Goal: Task Accomplishment & Management: Use online tool/utility

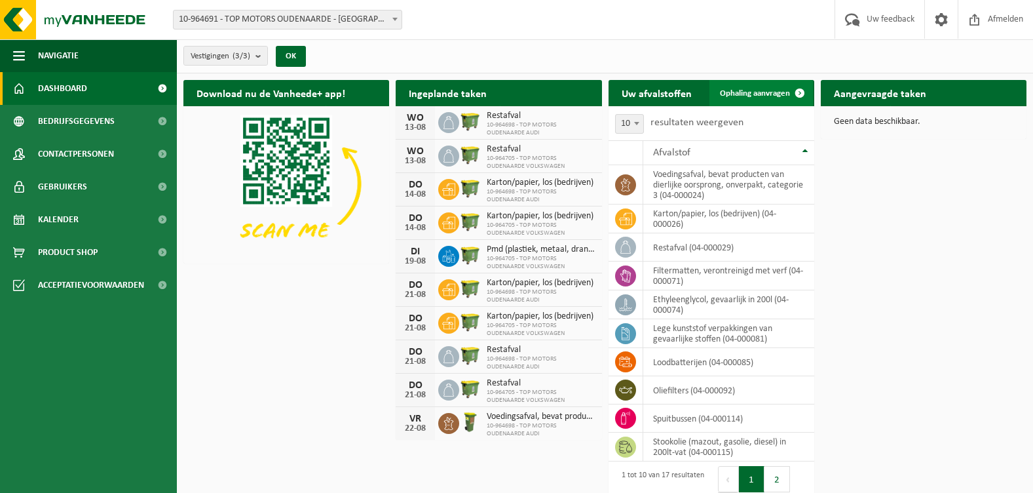
click at [761, 92] on span "Ophaling aanvragen" at bounding box center [755, 93] width 70 height 9
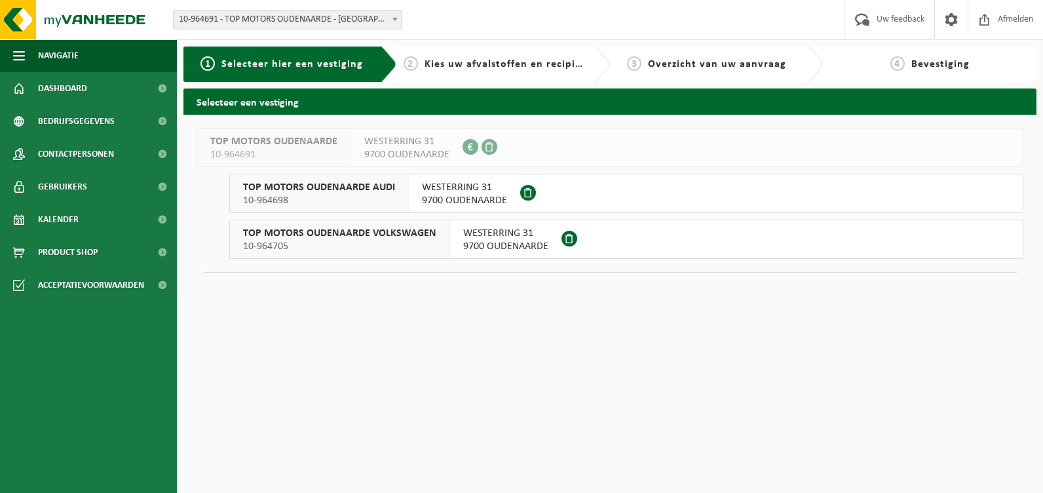
click at [351, 194] on span "10-964698" at bounding box center [319, 200] width 152 height 13
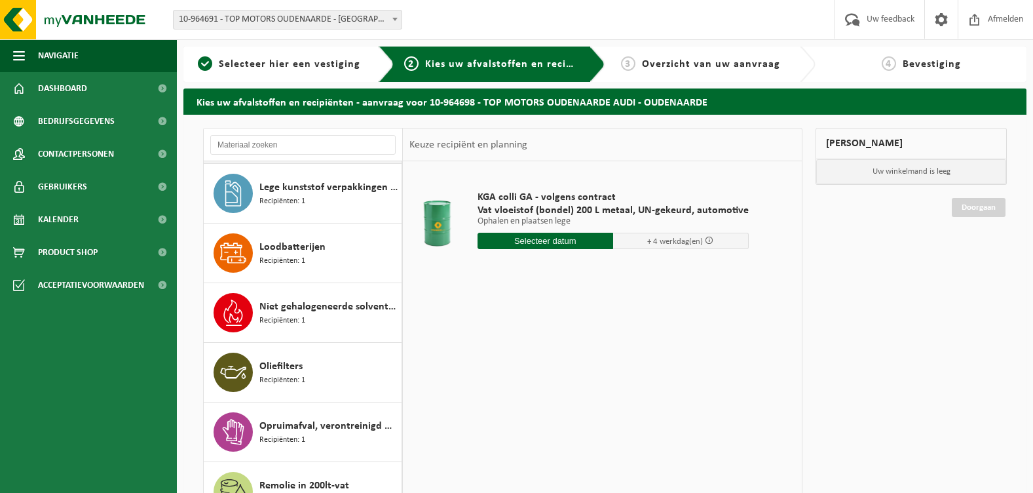
scroll to position [328, 0]
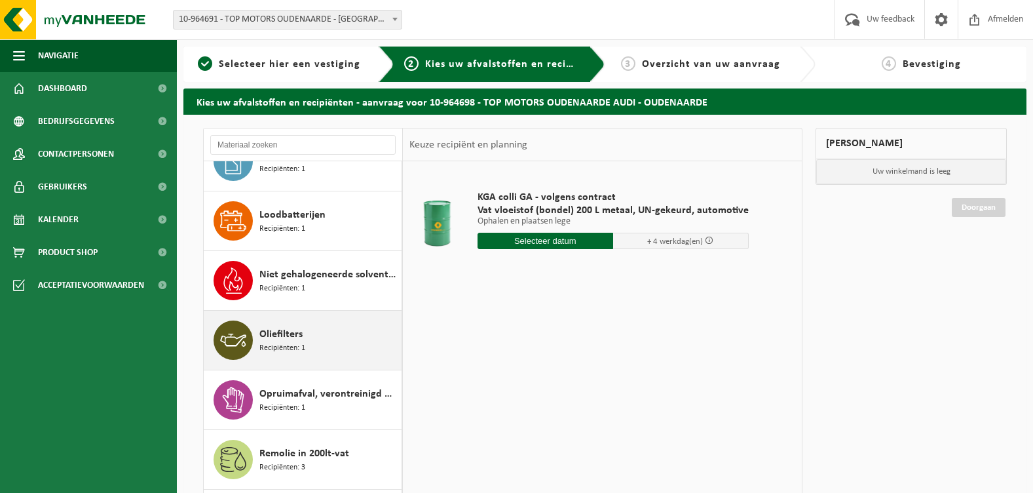
click at [265, 337] on span "Oliefilters" at bounding box center [280, 334] width 43 height 16
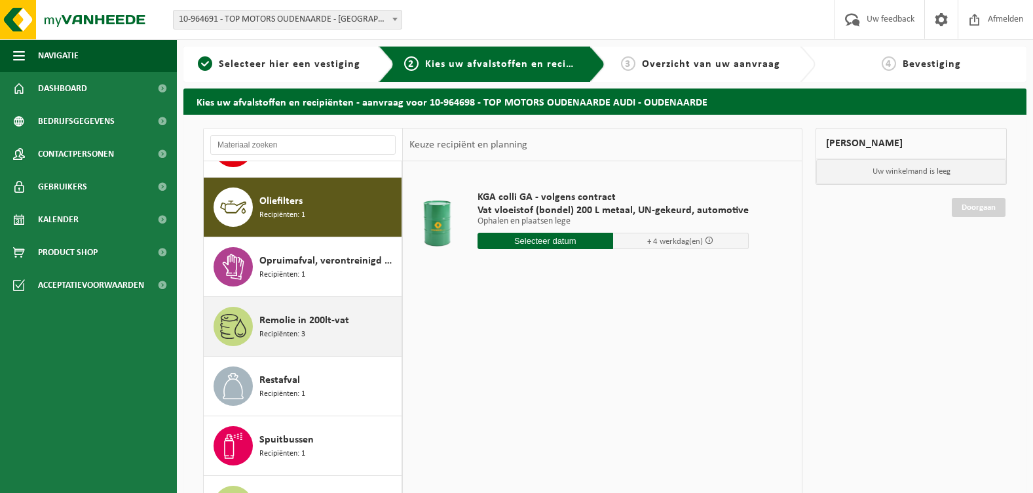
scroll to position [477, 0]
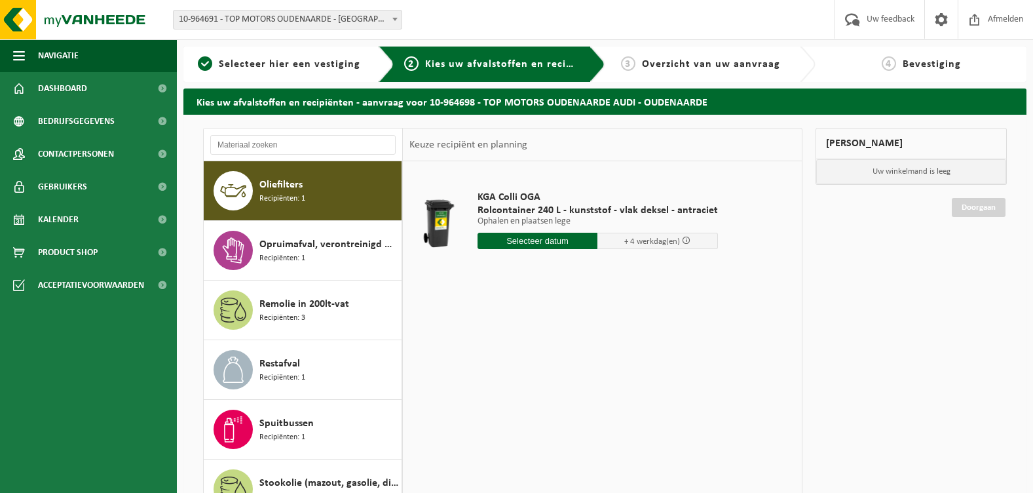
click at [543, 243] on input "text" at bounding box center [538, 241] width 121 height 16
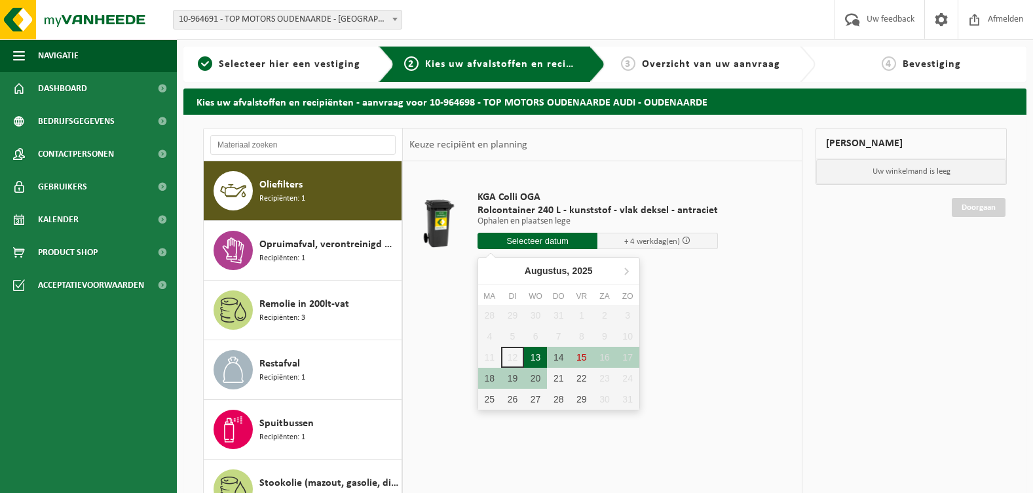
click at [535, 358] on div "13" at bounding box center [535, 357] width 23 height 21
type input "Van [DATE]"
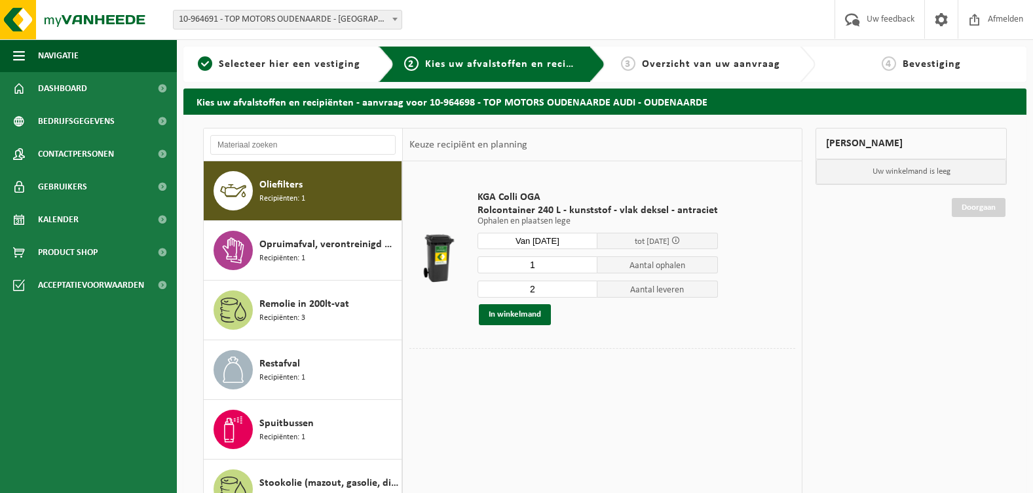
type input "1"
click at [583, 267] on input "1" at bounding box center [538, 264] width 121 height 17
type input "1"
click at [584, 292] on input "1" at bounding box center [538, 288] width 121 height 17
click at [519, 316] on button "In winkelmand" at bounding box center [515, 314] width 72 height 21
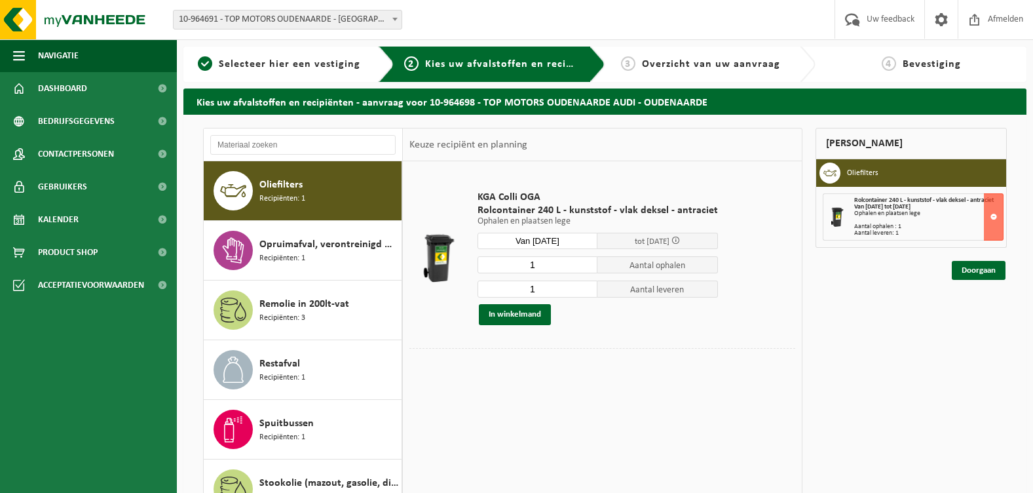
click at [391, 19] on span at bounding box center [395, 18] width 13 height 17
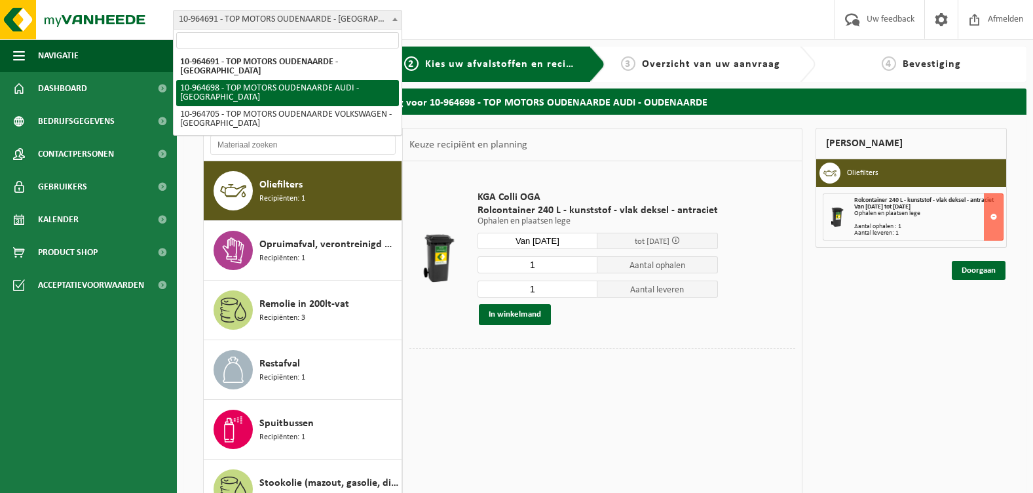
select select "151881"
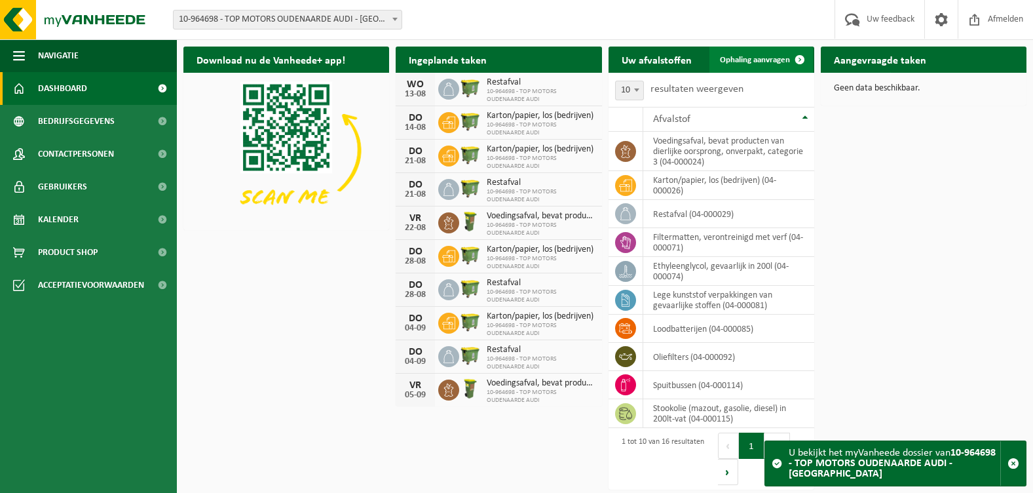
click at [782, 63] on span "Ophaling aanvragen" at bounding box center [755, 60] width 70 height 9
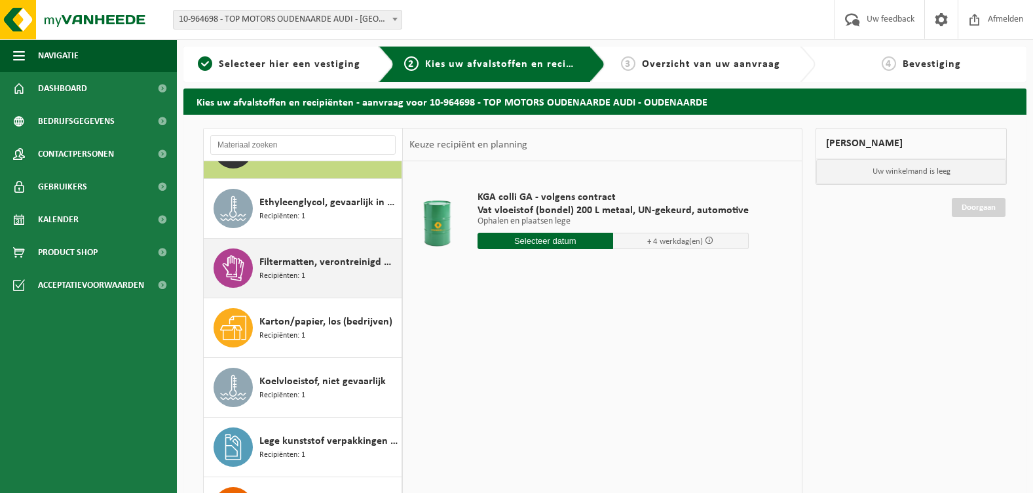
scroll to position [66, 0]
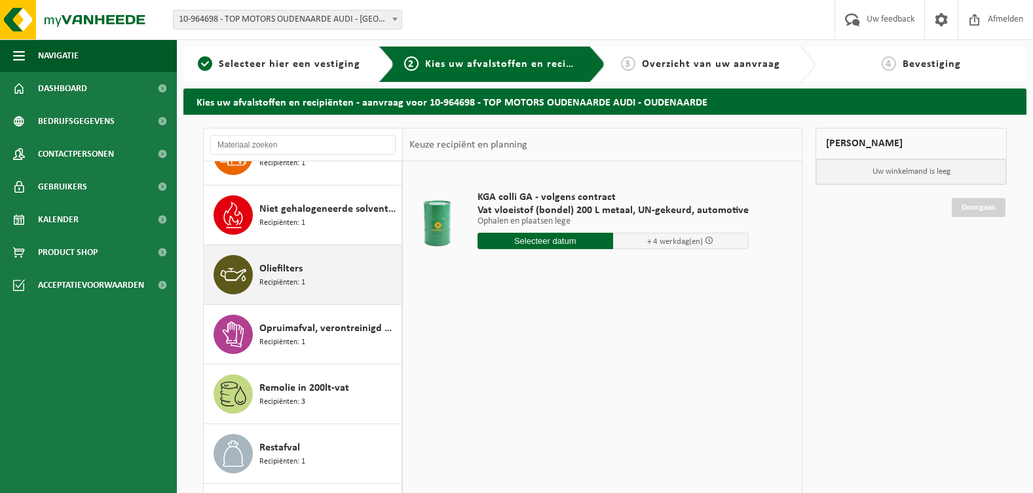
click at [288, 277] on span "Recipiënten: 1" at bounding box center [282, 283] width 46 height 12
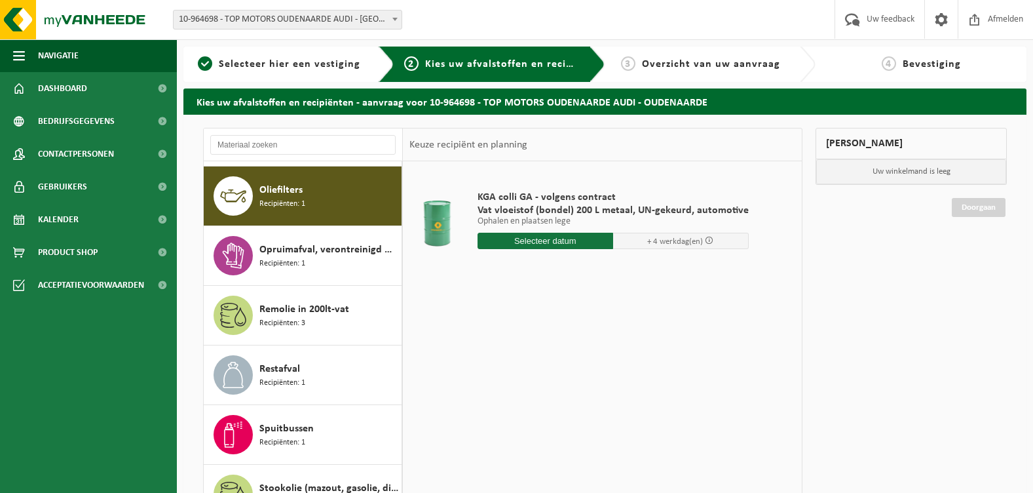
scroll to position [477, 0]
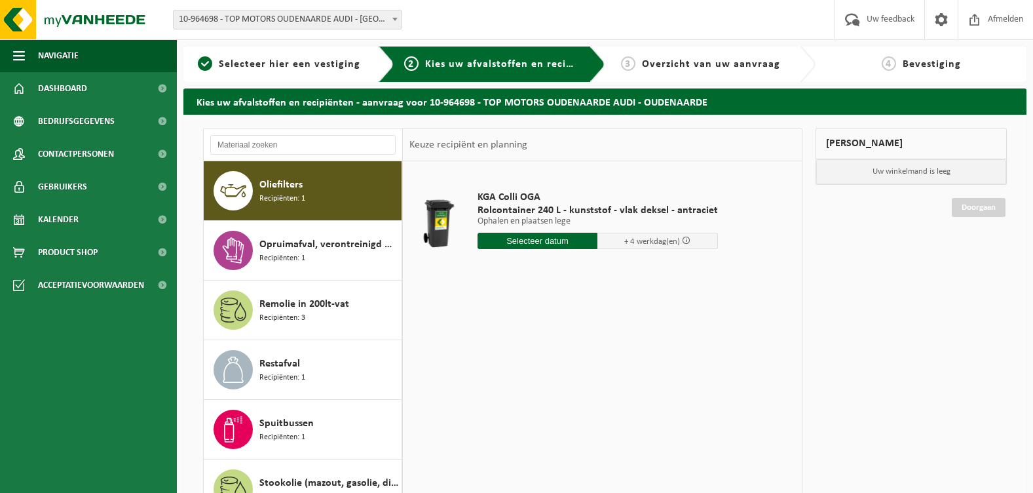
click at [527, 242] on input "text" at bounding box center [538, 241] width 121 height 16
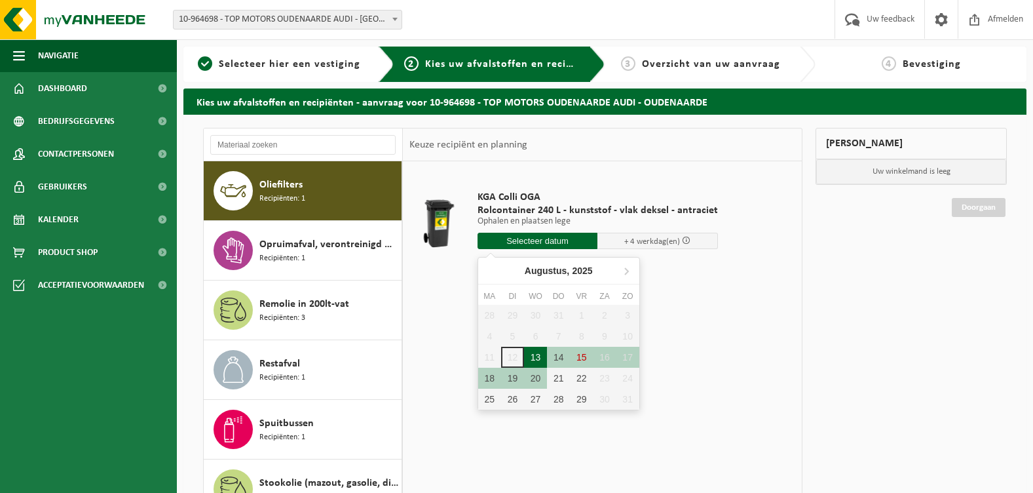
click at [539, 353] on div "13" at bounding box center [535, 357] width 23 height 21
type input "Van [DATE]"
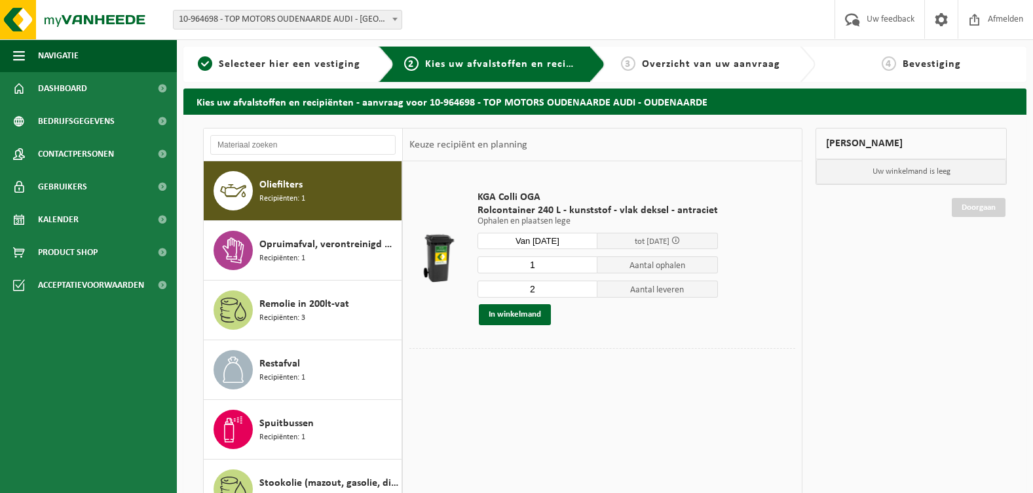
type input "1"
click at [583, 266] on input "1" at bounding box center [538, 264] width 121 height 17
type input "1"
click at [584, 290] on input "1" at bounding box center [538, 288] width 121 height 17
click at [525, 312] on button "In winkelmand" at bounding box center [515, 314] width 72 height 21
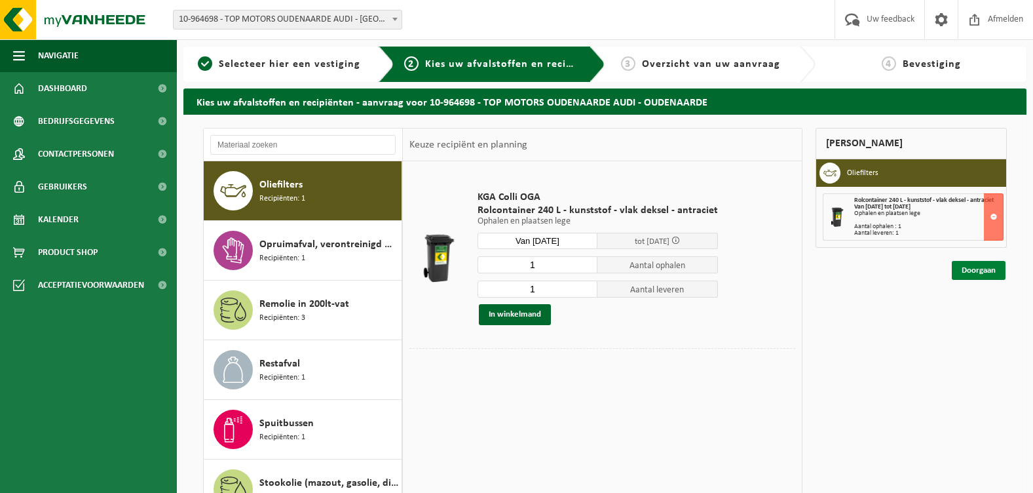
click at [987, 273] on link "Doorgaan" at bounding box center [979, 270] width 54 height 19
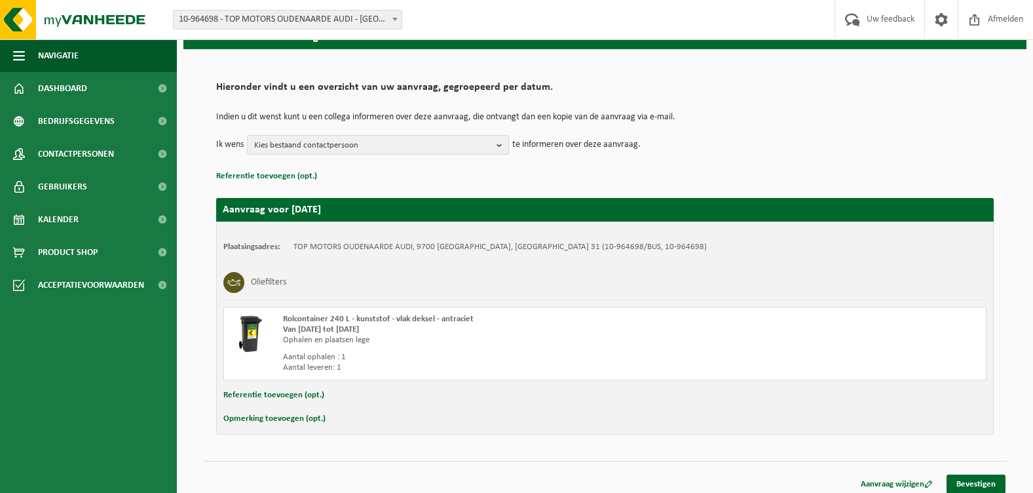
scroll to position [73, 0]
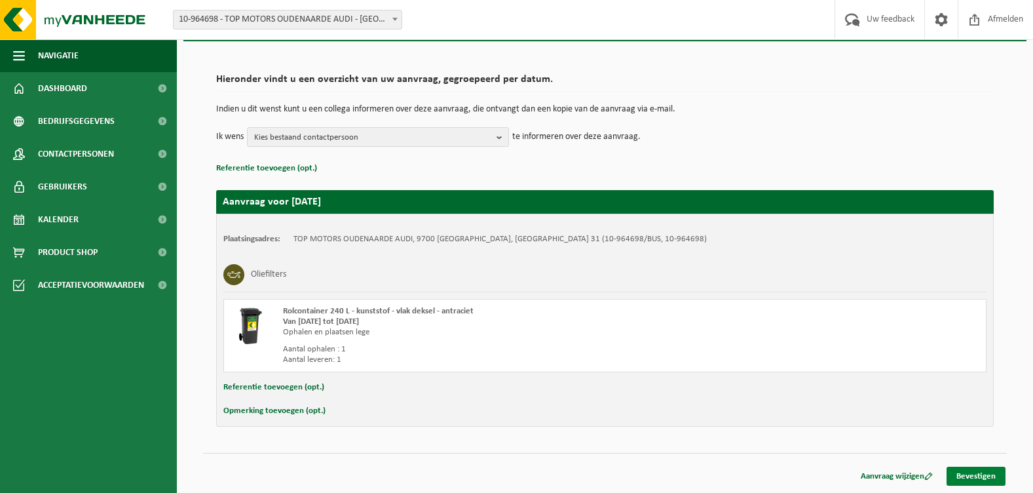
click at [977, 472] on link "Bevestigen" at bounding box center [976, 476] width 59 height 19
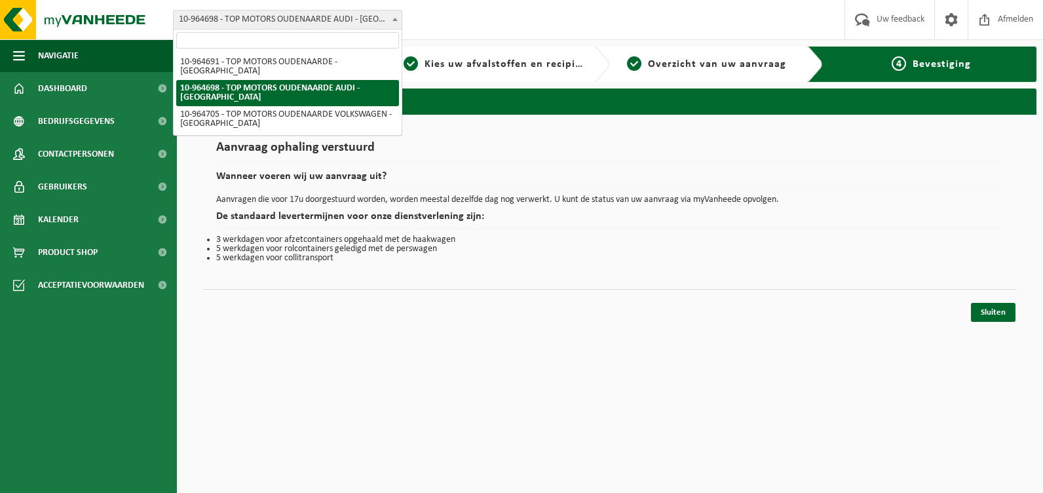
click at [395, 16] on span at bounding box center [395, 18] width 13 height 17
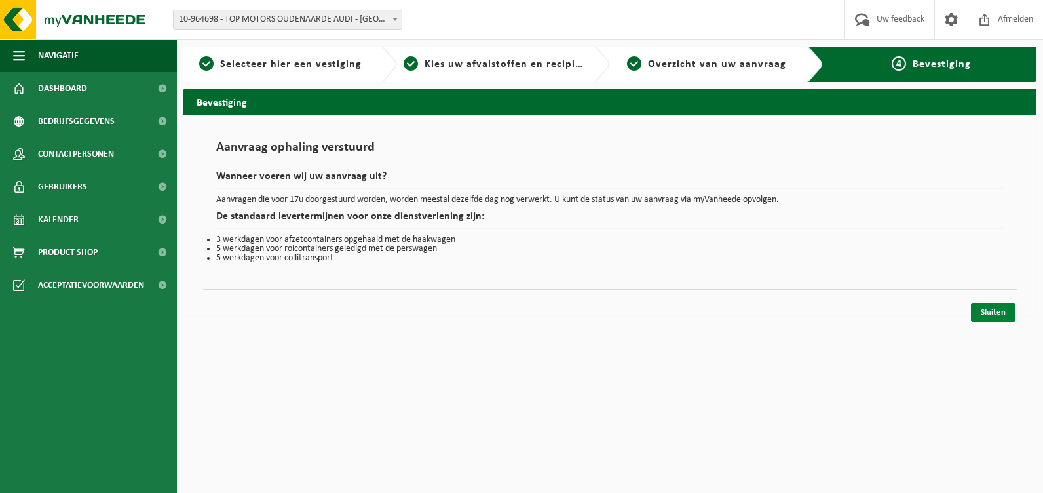
click at [990, 307] on link "Sluiten" at bounding box center [993, 312] width 45 height 19
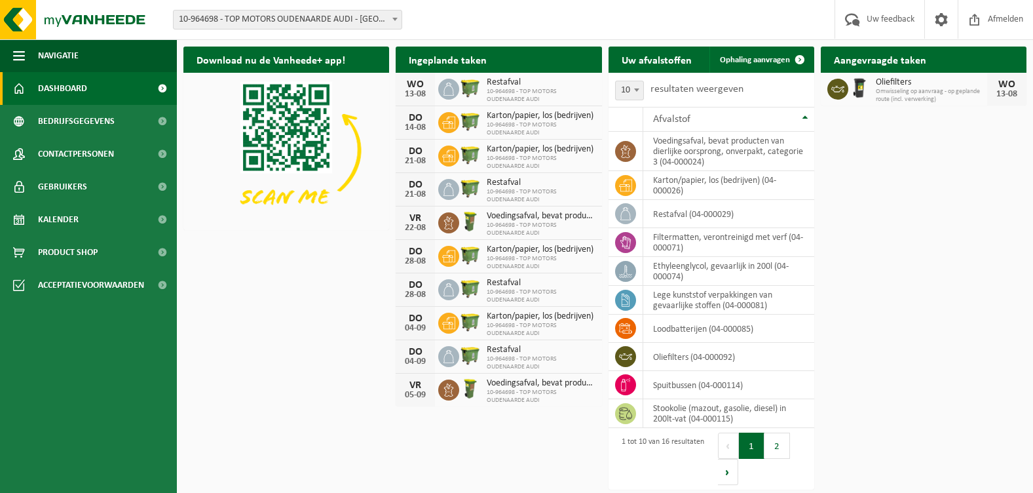
click at [396, 20] on b at bounding box center [395, 19] width 5 height 3
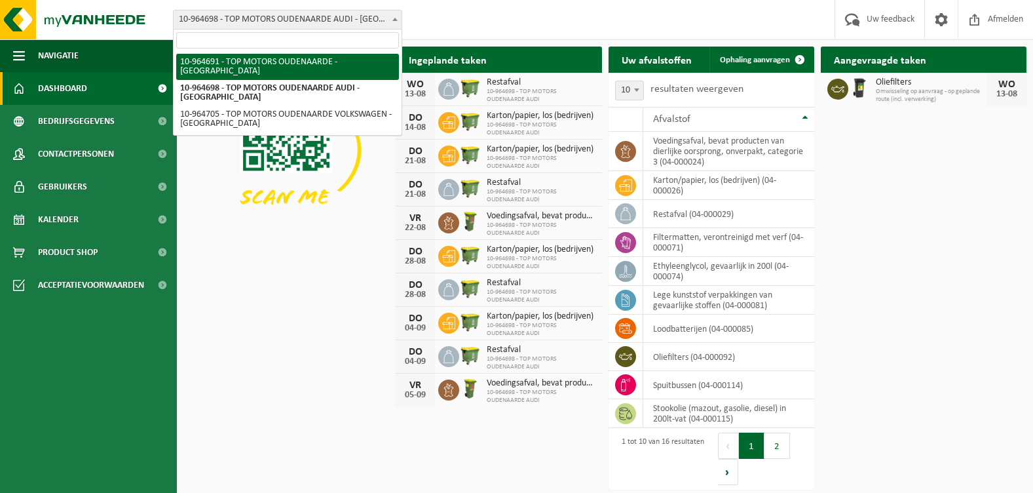
select select "151878"
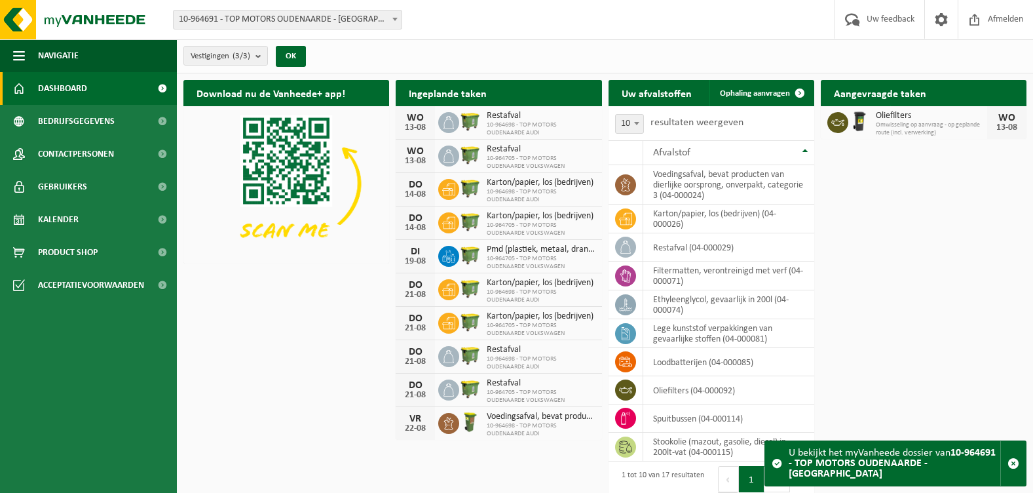
click at [397, 20] on b at bounding box center [395, 19] width 5 height 3
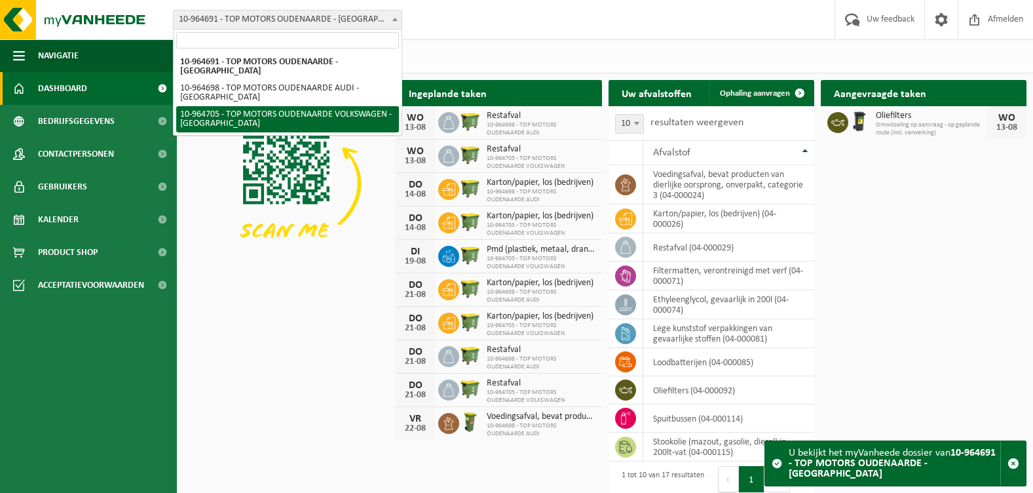
select select "151886"
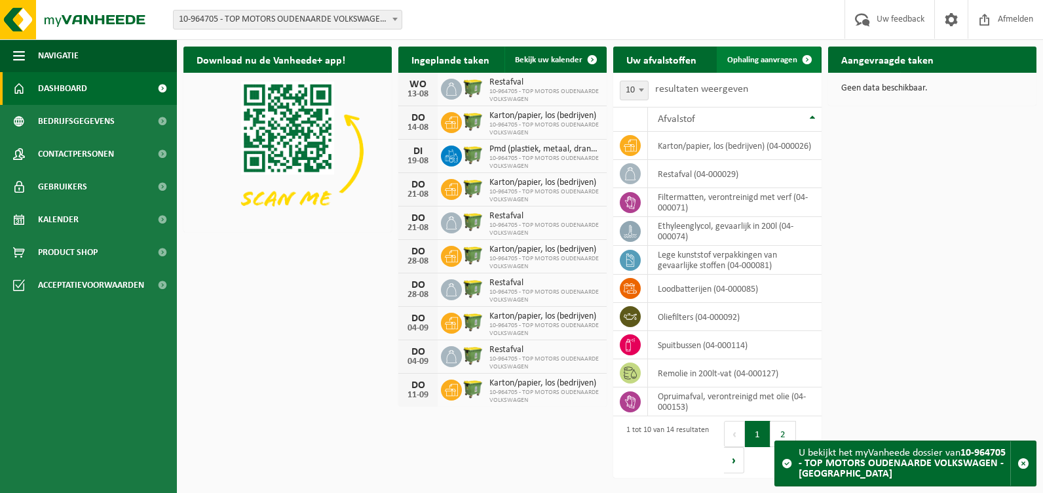
click at [788, 63] on span "Ophaling aanvragen" at bounding box center [762, 60] width 70 height 9
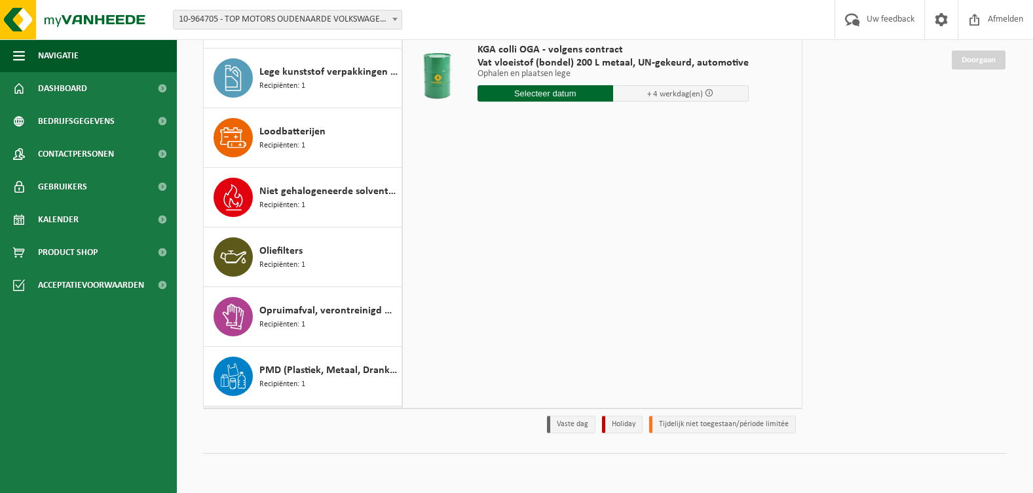
scroll to position [178, 0]
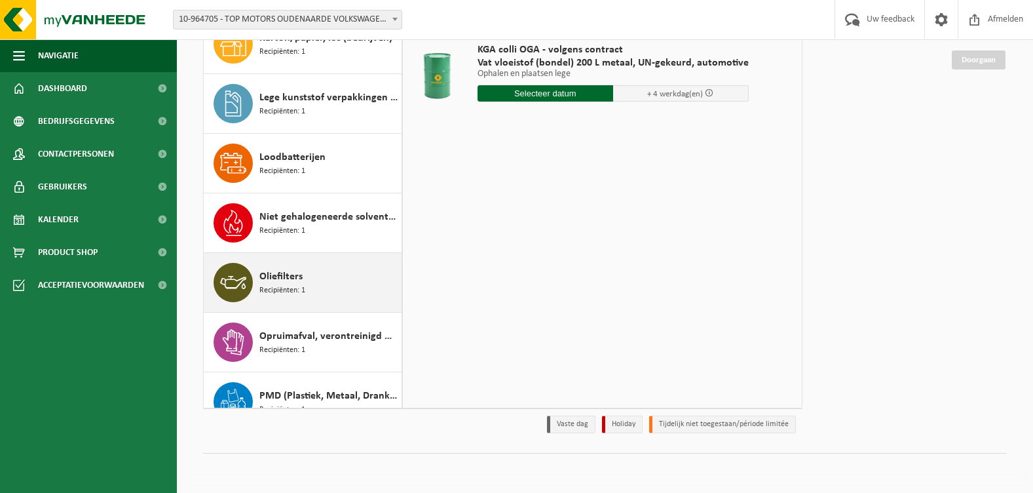
click at [280, 283] on span "Oliefilters" at bounding box center [280, 277] width 43 height 16
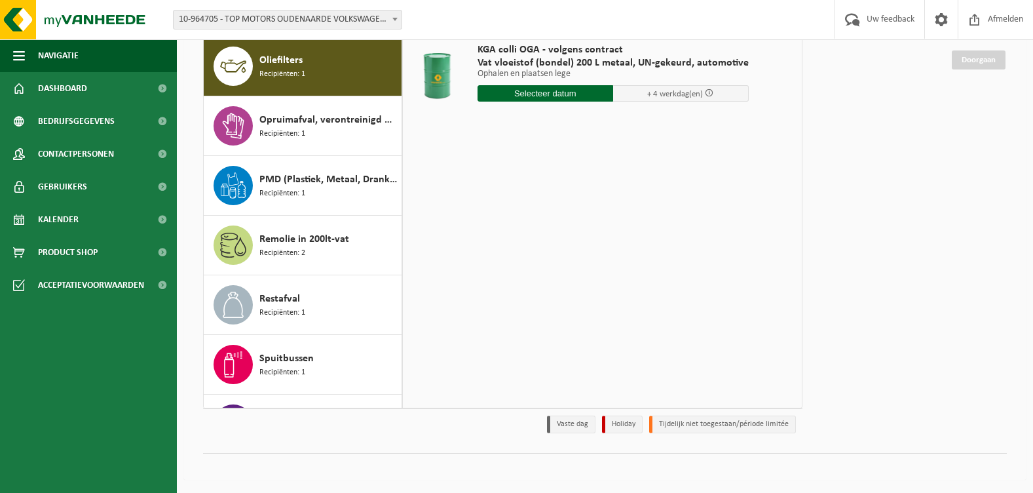
scroll to position [417, 0]
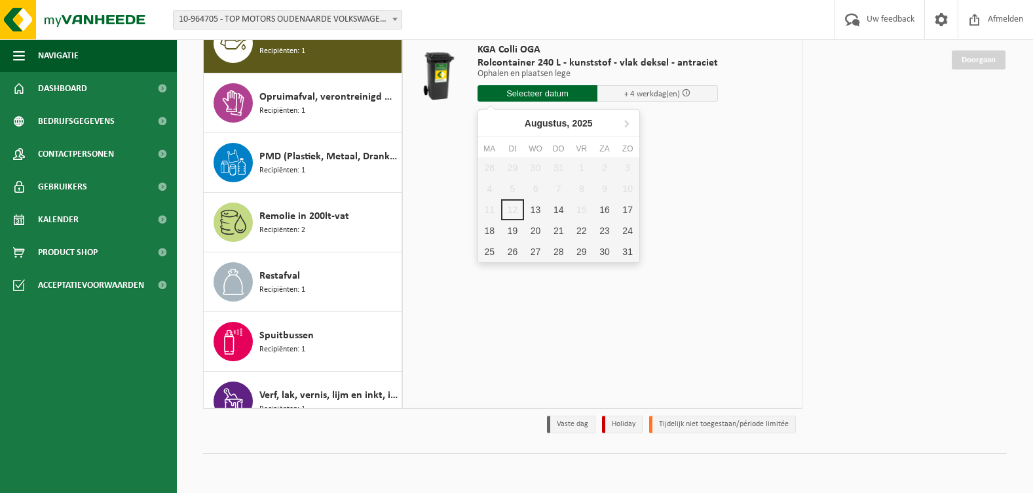
click at [566, 93] on input "text" at bounding box center [538, 93] width 121 height 16
click at [539, 207] on div "13" at bounding box center [535, 209] width 23 height 21
type input "Van 2025-08-13"
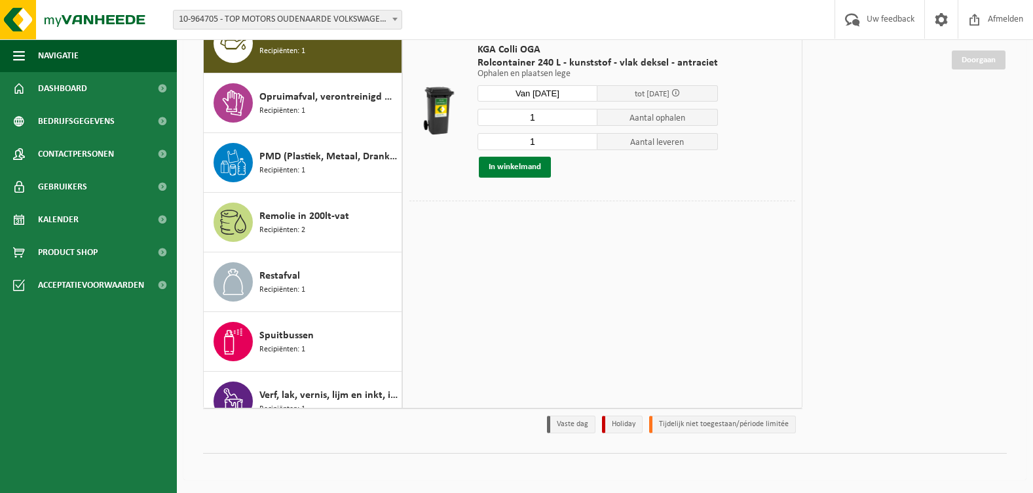
click at [529, 163] on button "In winkelmand" at bounding box center [515, 167] width 72 height 21
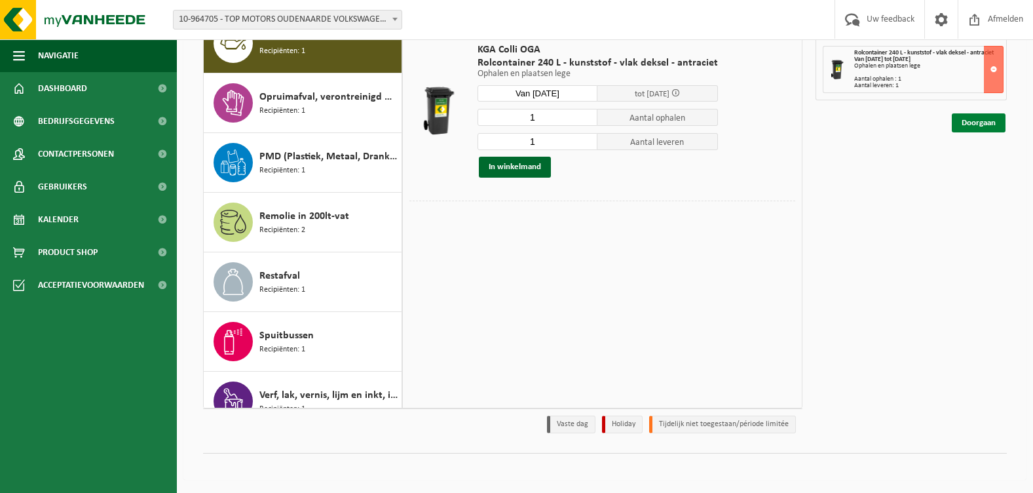
click at [964, 127] on link "Doorgaan" at bounding box center [979, 122] width 54 height 19
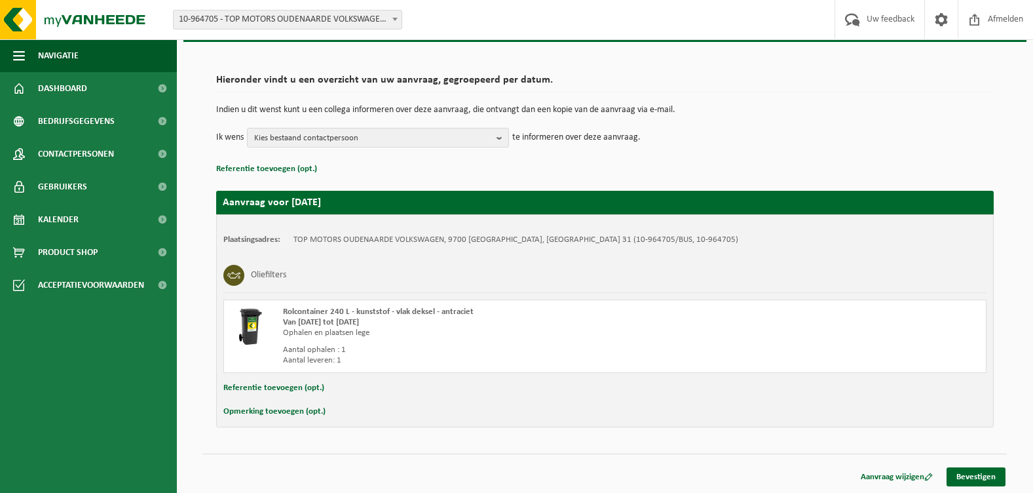
scroll to position [73, 0]
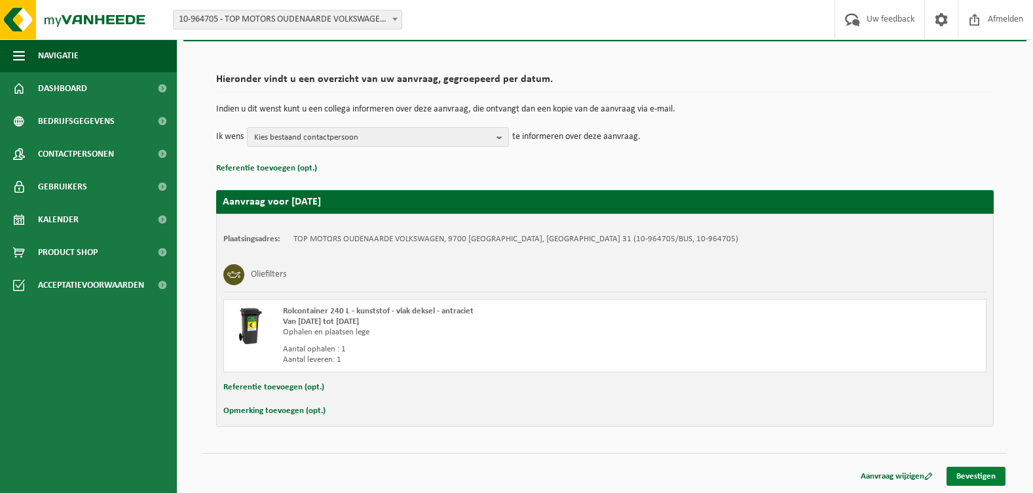
click at [990, 479] on link "Bevestigen" at bounding box center [976, 476] width 59 height 19
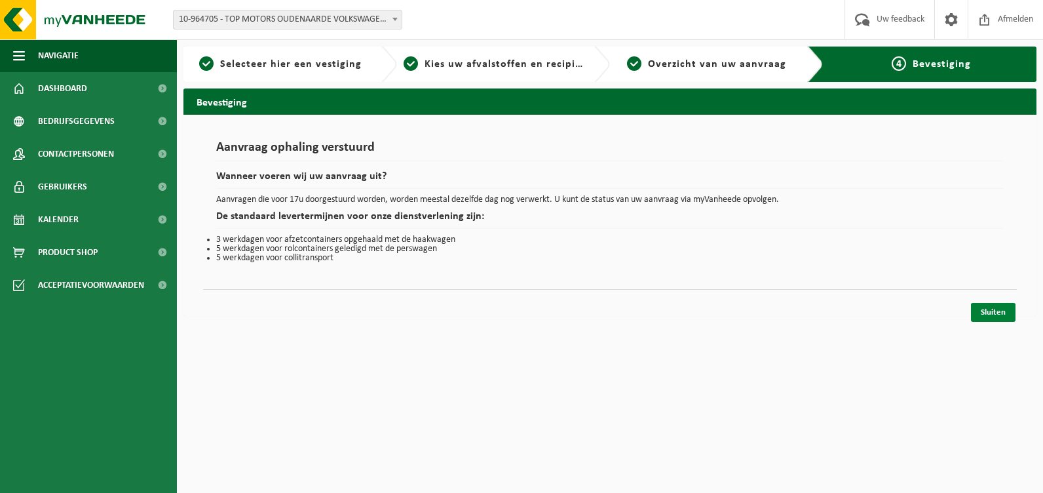
click at [1007, 311] on link "Sluiten" at bounding box center [993, 312] width 45 height 19
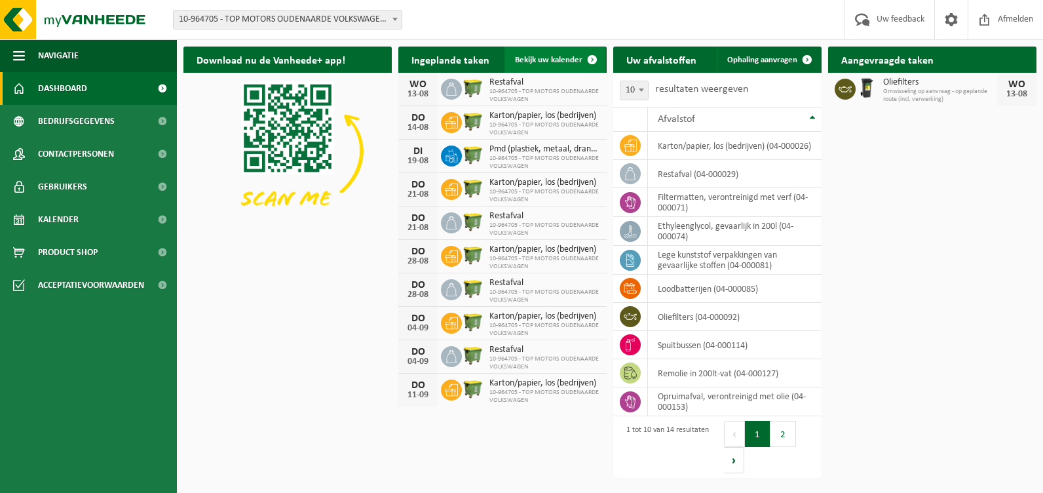
click at [565, 62] on span "Bekijk uw kalender" at bounding box center [548, 60] width 67 height 9
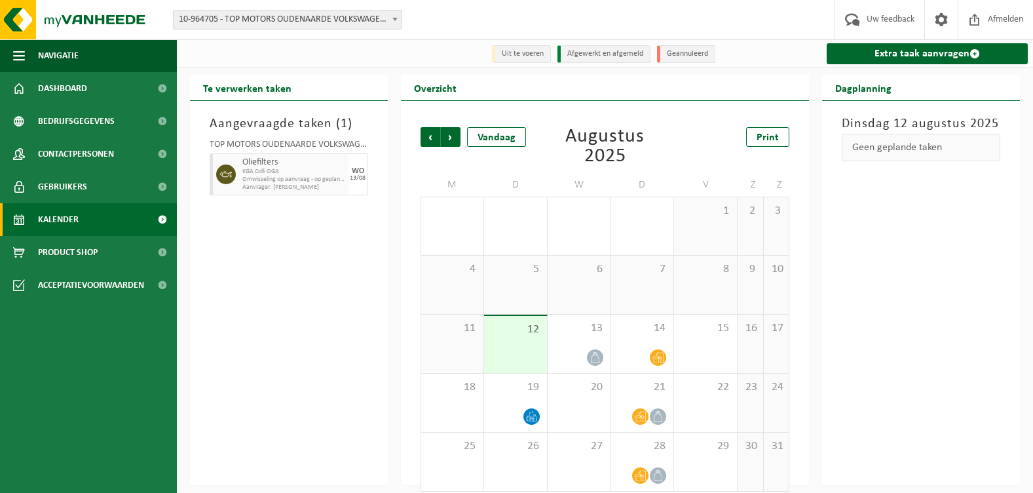
scroll to position [12, 0]
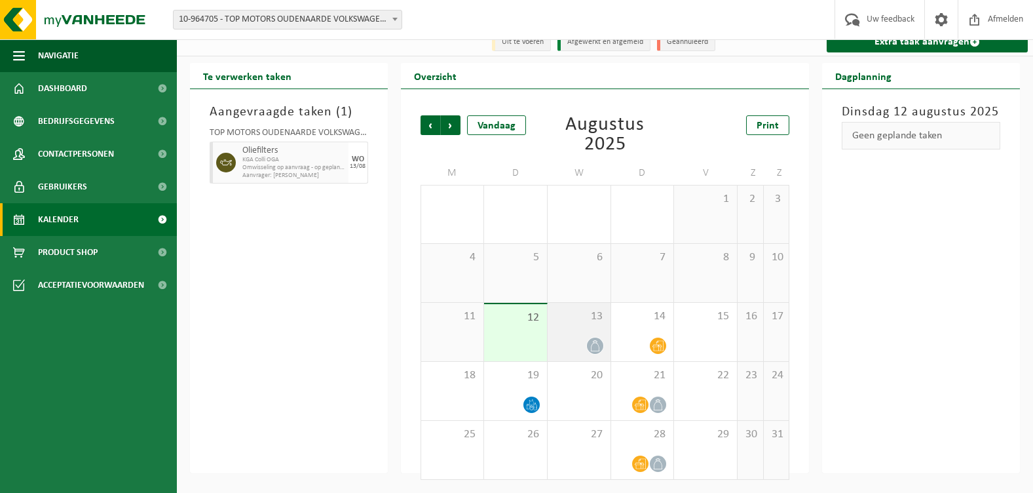
click at [595, 347] on icon at bounding box center [595, 345] width 11 height 11
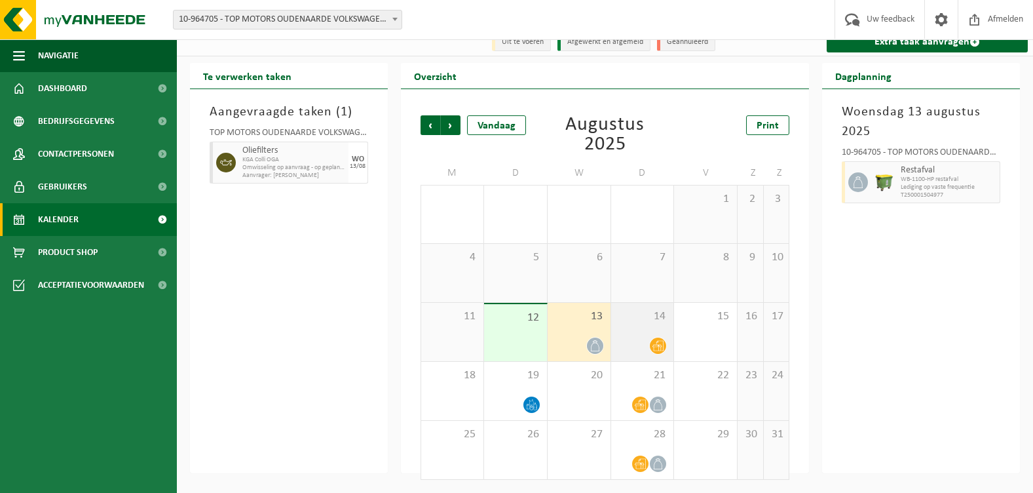
click at [658, 347] on icon at bounding box center [658, 345] width 11 height 11
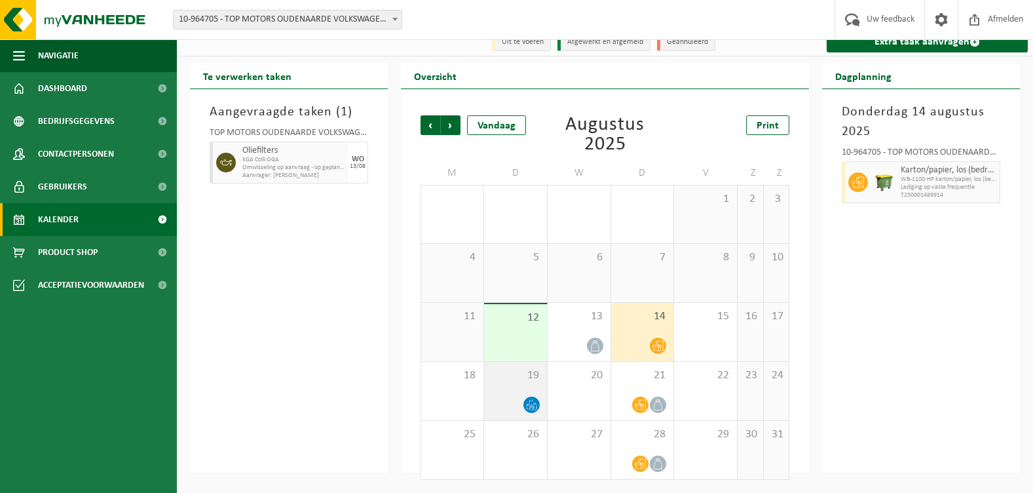
click at [532, 410] on icon at bounding box center [531, 408] width 3 height 5
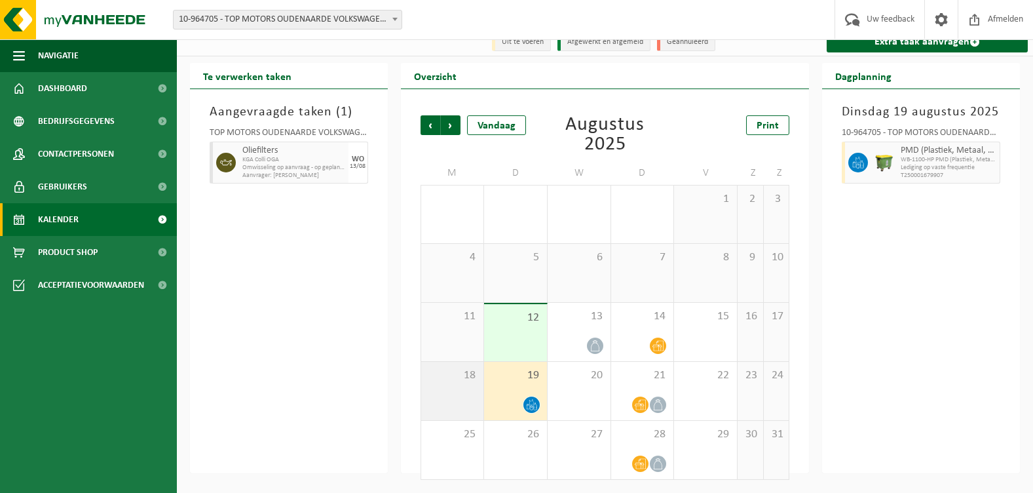
click at [461, 398] on div "18" at bounding box center [452, 391] width 62 height 58
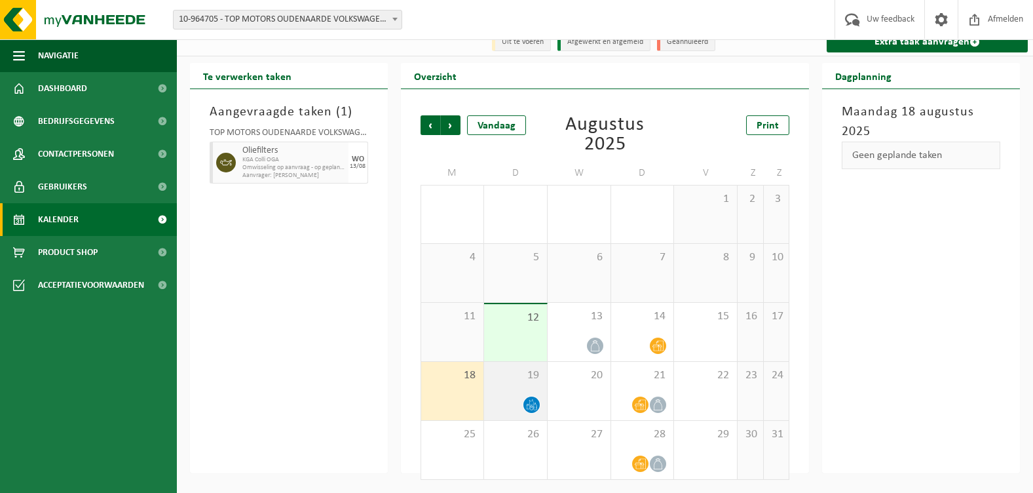
click at [534, 404] on icon at bounding box center [531, 404] width 11 height 11
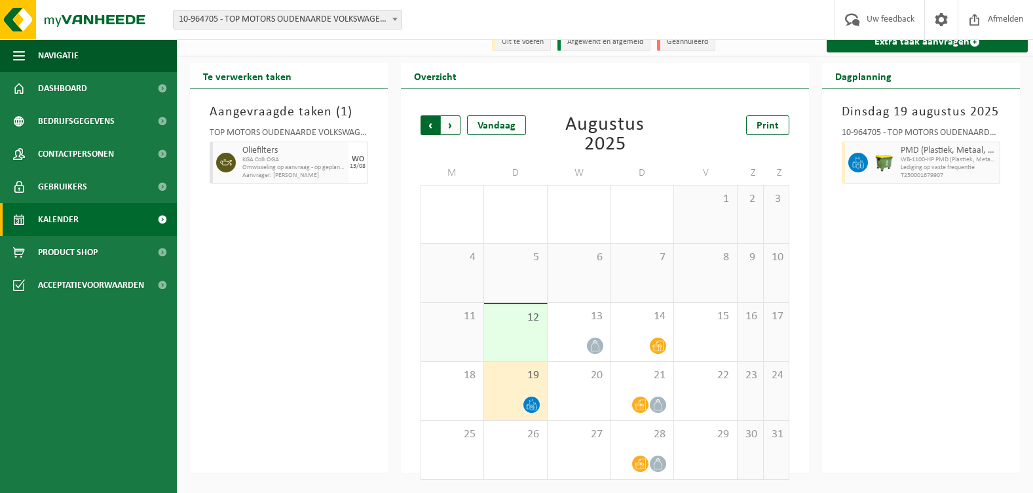
click at [453, 127] on span "Volgende" at bounding box center [451, 125] width 20 height 20
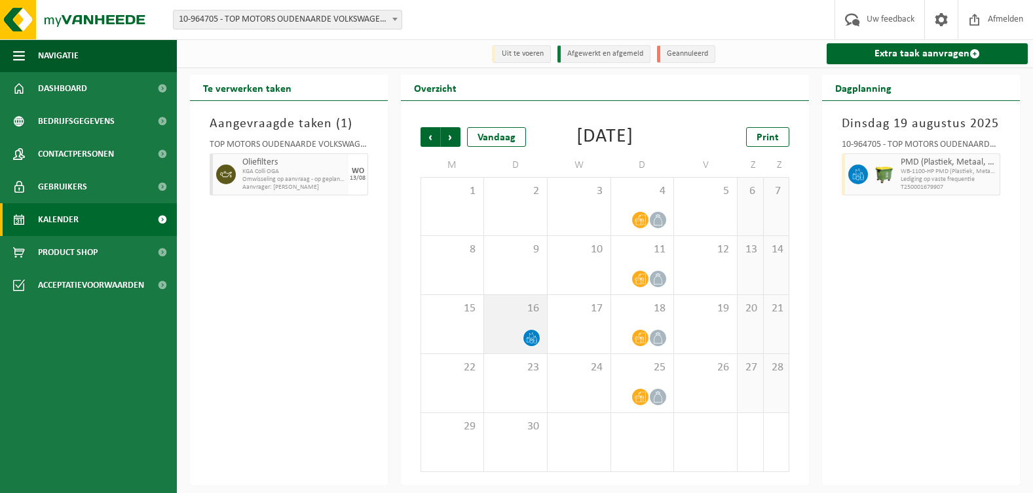
click at [530, 343] on icon at bounding box center [531, 337] width 11 height 11
click at [452, 128] on span "Volgende" at bounding box center [451, 137] width 20 height 20
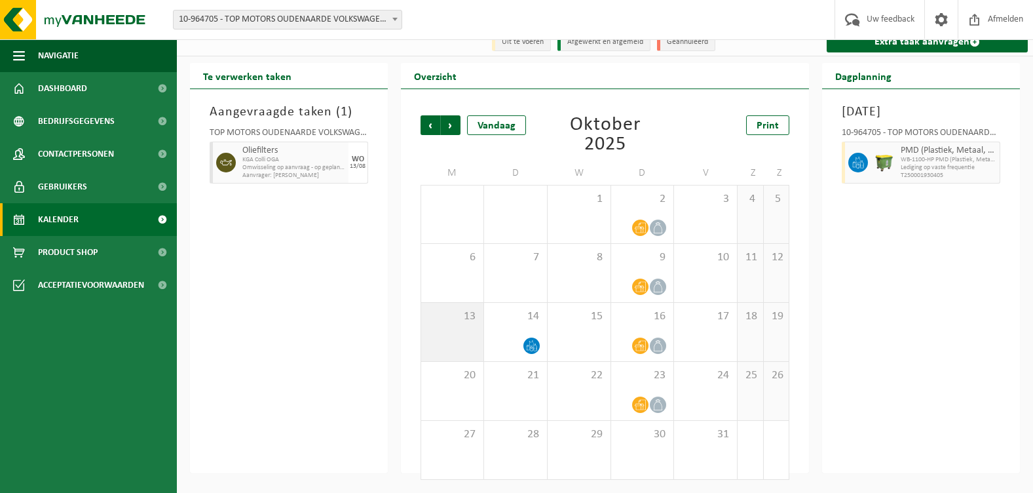
click at [458, 341] on div "13" at bounding box center [452, 332] width 62 height 58
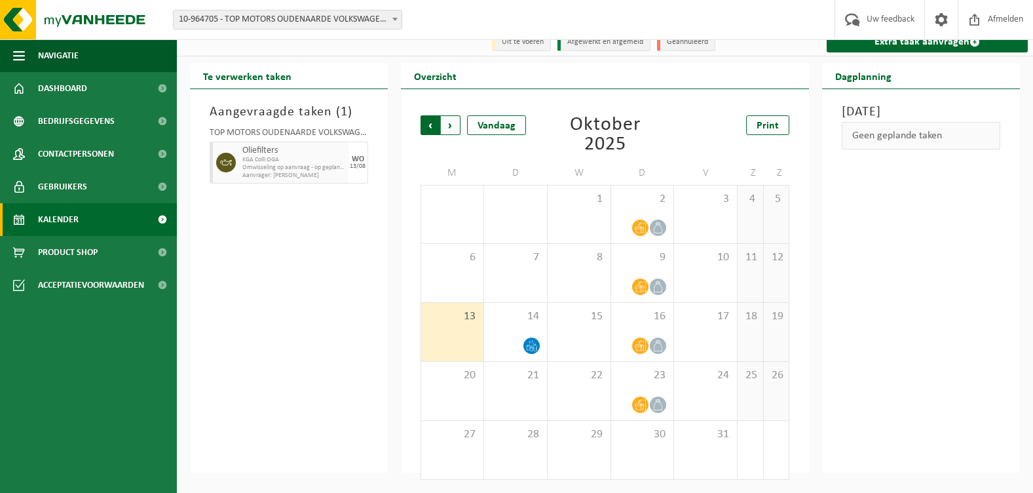
click at [456, 128] on span "Volgende" at bounding box center [451, 125] width 20 height 20
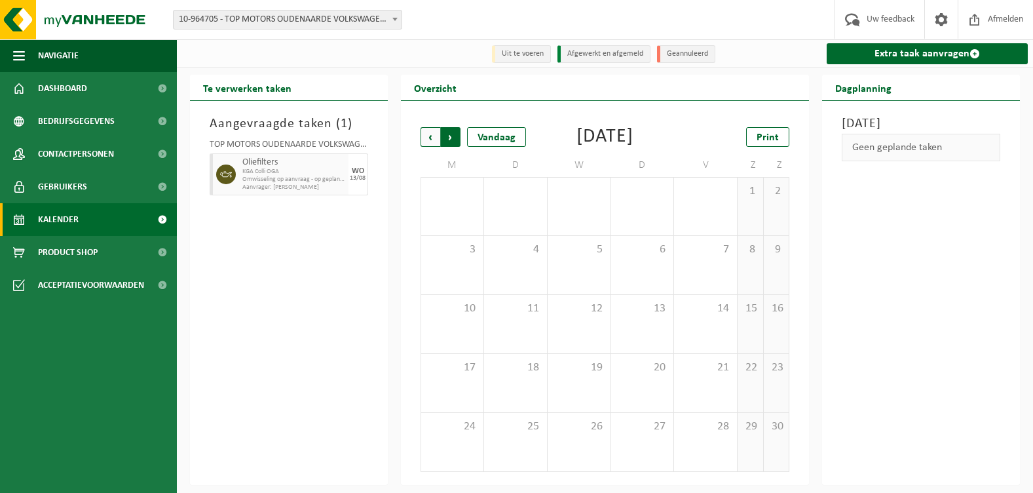
click at [432, 127] on span "Vorige" at bounding box center [431, 137] width 20 height 20
